Goal: Information Seeking & Learning: Check status

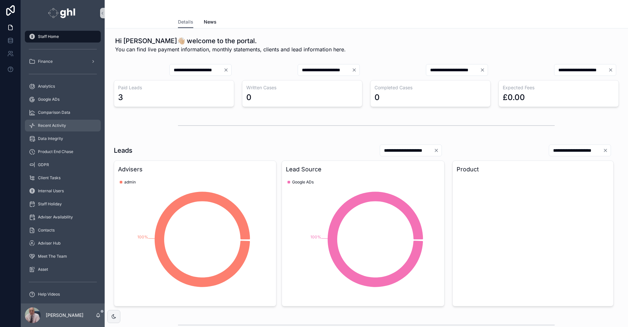
click at [62, 126] on span "Recent Activity" at bounding box center [52, 125] width 28 height 5
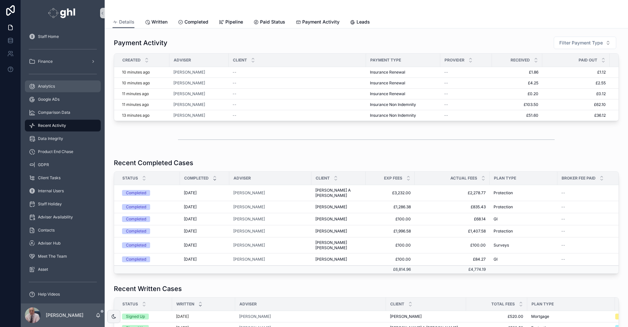
click at [44, 86] on span "Analytics" at bounding box center [46, 86] width 17 height 5
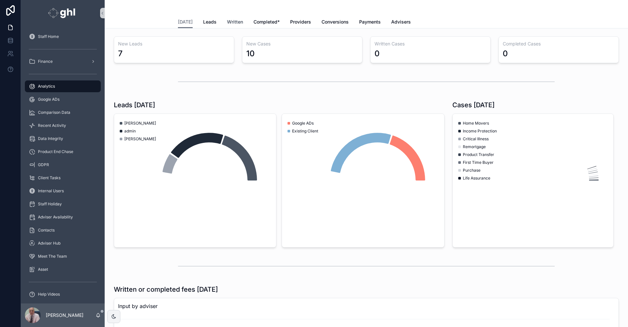
click at [228, 22] on span "Written" at bounding box center [235, 22] width 16 height 7
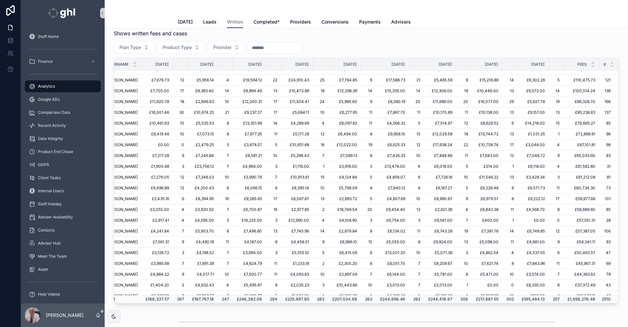
scroll to position [28, 64]
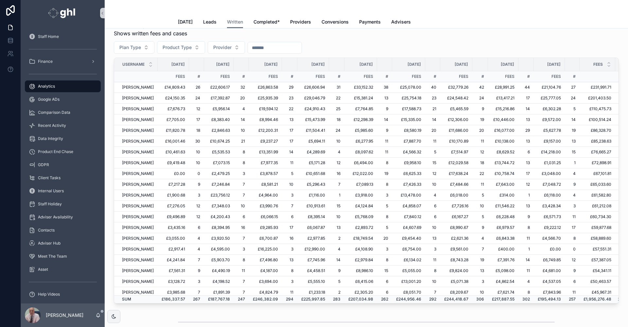
scroll to position [0, 64]
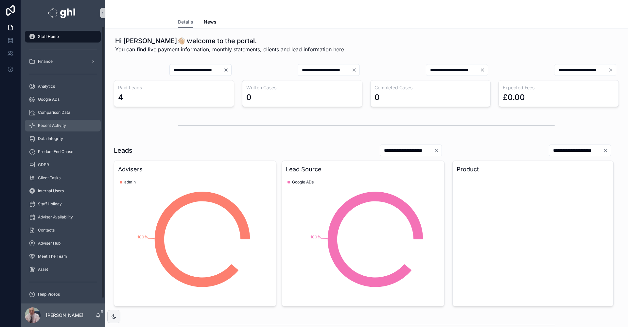
click at [53, 123] on span "Recent Activity" at bounding box center [52, 125] width 28 height 5
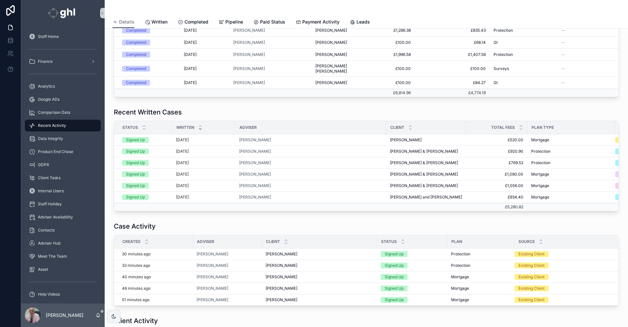
scroll to position [5, 0]
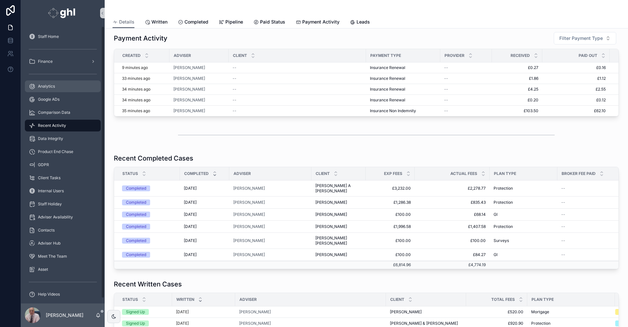
click at [54, 85] on span "Analytics" at bounding box center [46, 86] width 17 height 5
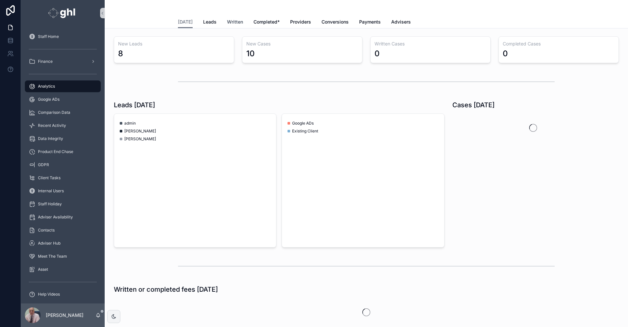
click at [230, 23] on span "Written" at bounding box center [235, 22] width 16 height 7
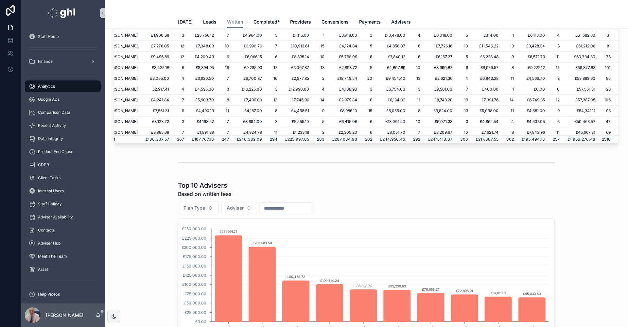
scroll to position [0, 64]
click at [45, 124] on span "Recent Activity" at bounding box center [52, 125] width 28 height 5
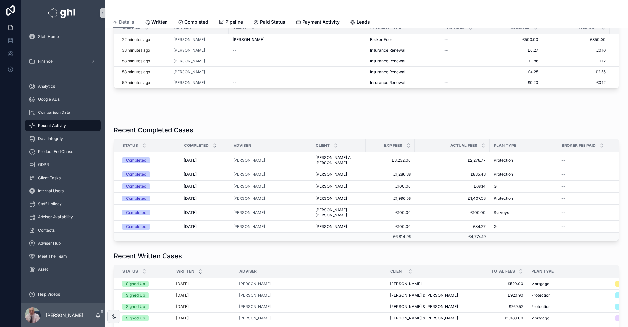
scroll to position [69, 0]
